Goal: Task Accomplishment & Management: Manage account settings

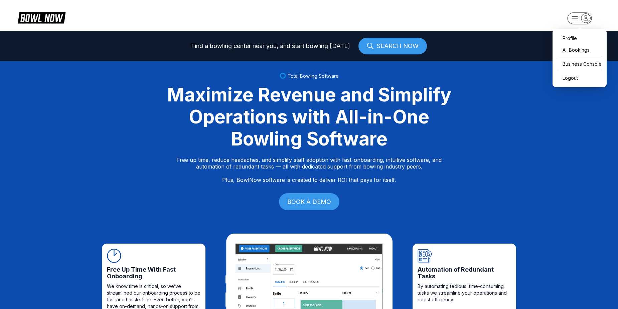
click at [576, 17] on rect "button" at bounding box center [579, 18] width 24 height 12
click at [576, 62] on div "Business Console" at bounding box center [579, 64] width 47 height 12
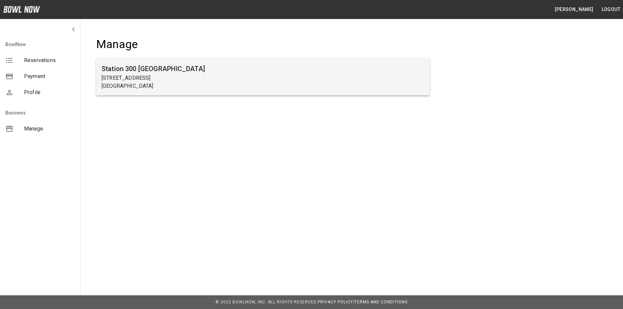
click at [118, 79] on p "2317 Browns Bridge Rd" at bounding box center [263, 78] width 323 height 8
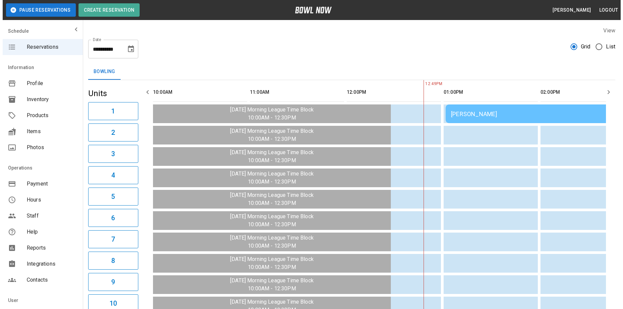
scroll to position [0, 194]
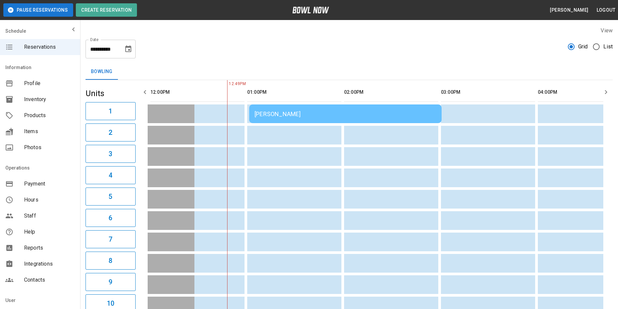
click at [305, 113] on div "Alayna Wood" at bounding box center [346, 114] width 182 height 7
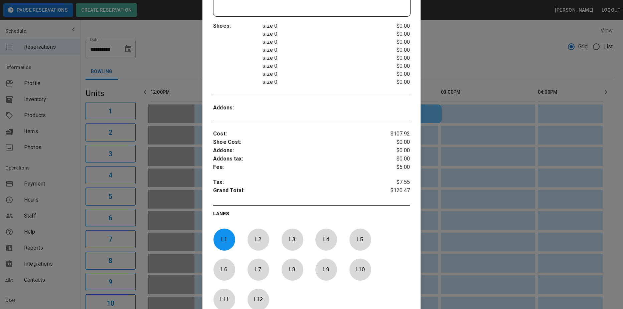
scroll to position [211, 0]
